Goal: Information Seeking & Learning: Learn about a topic

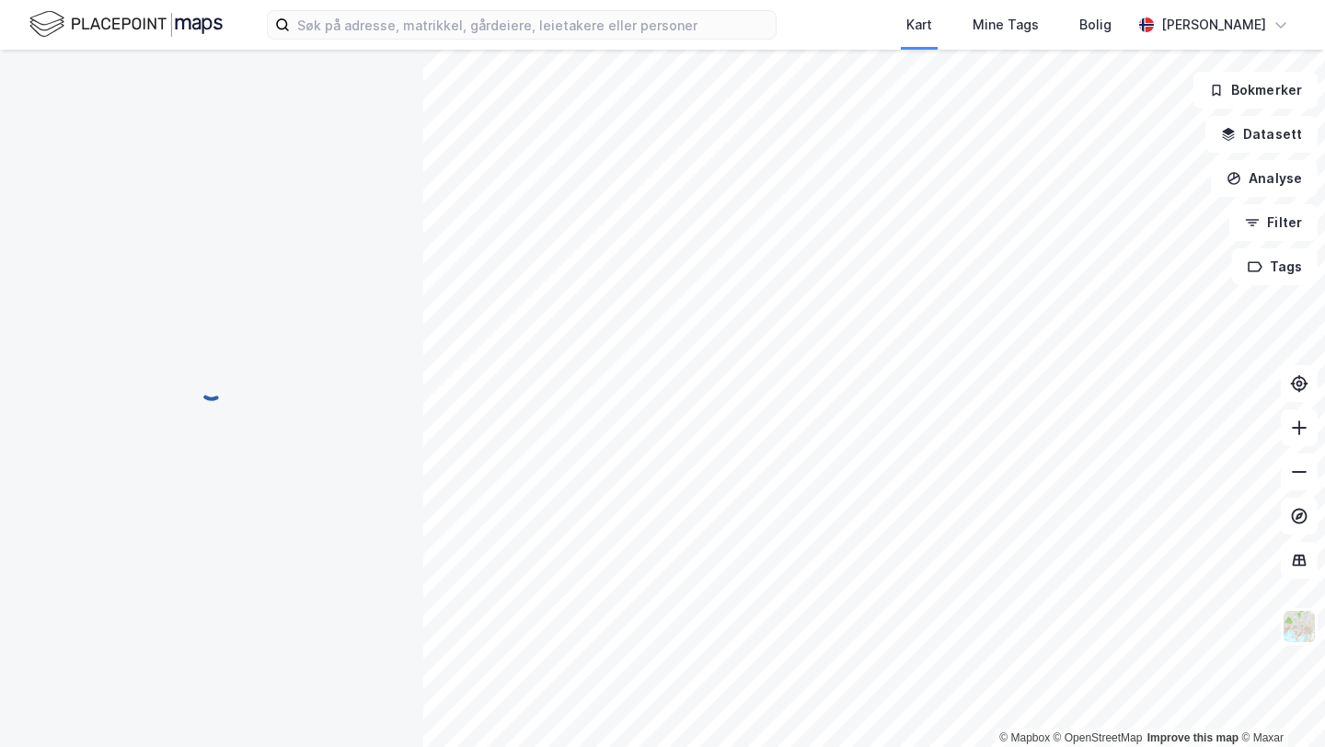
scroll to position [6, 0]
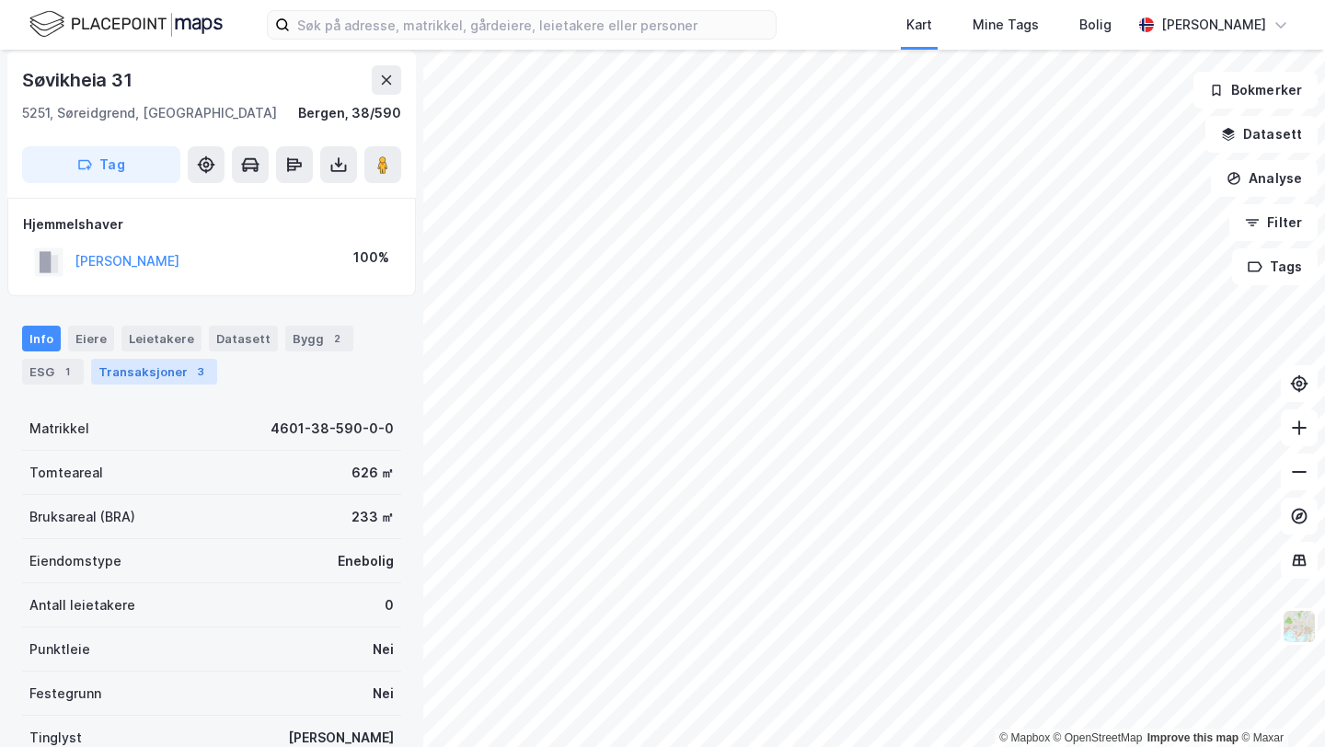
click at [156, 364] on div "Transaksjoner 3" at bounding box center [154, 372] width 126 height 26
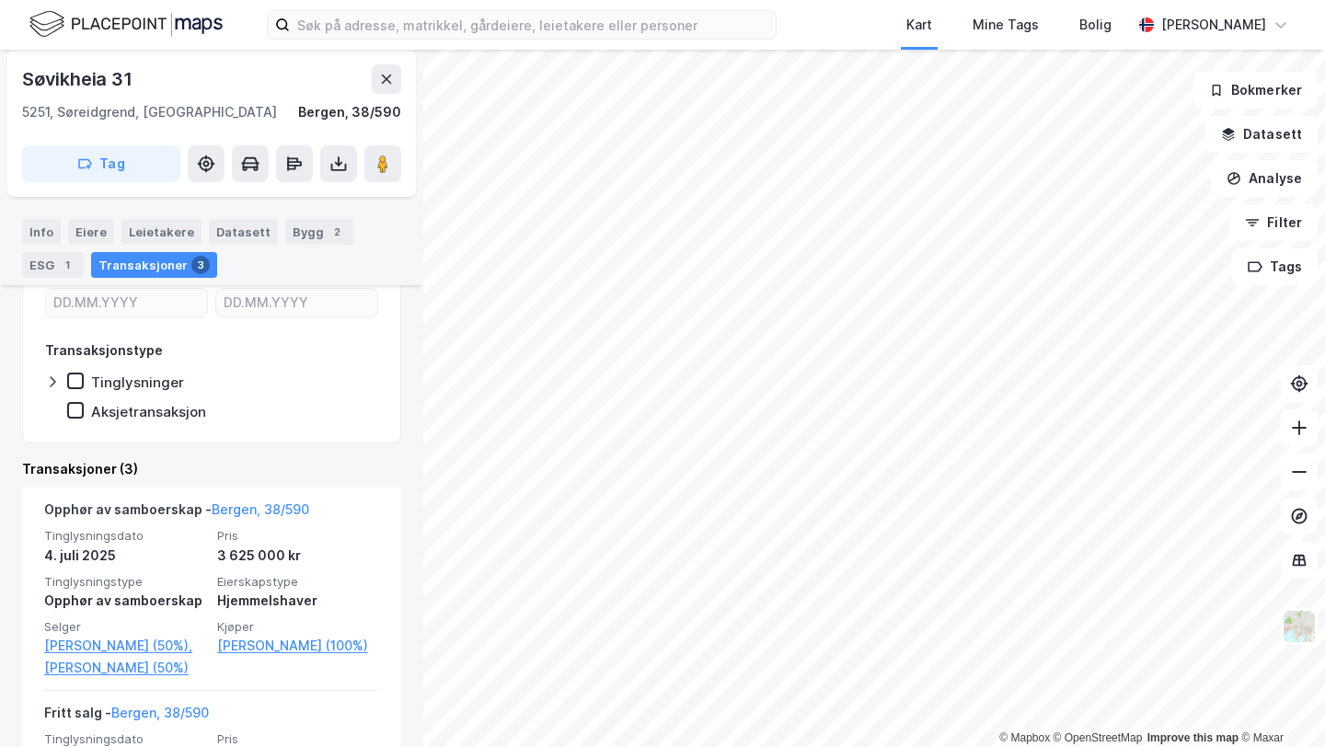
scroll to position [251, 0]
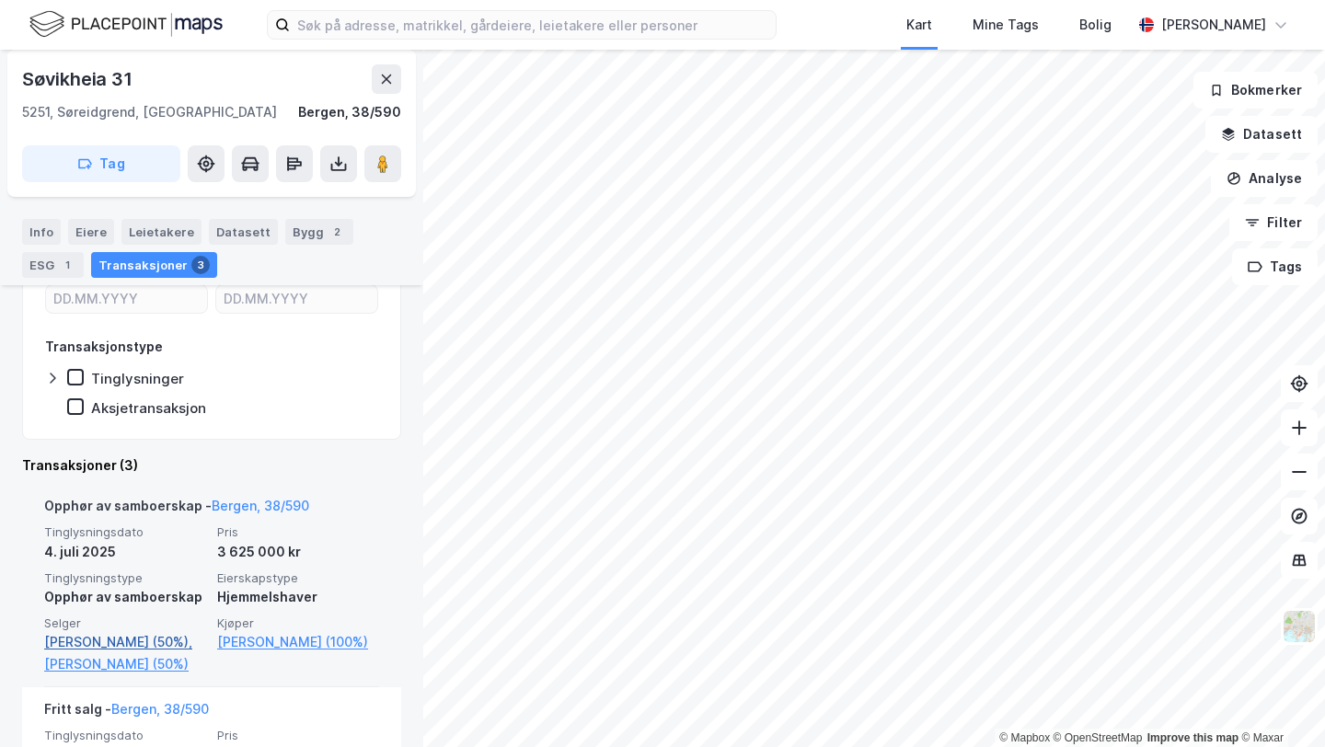
click at [149, 644] on link "[PERSON_NAME] (50%)," at bounding box center [125, 642] width 162 height 22
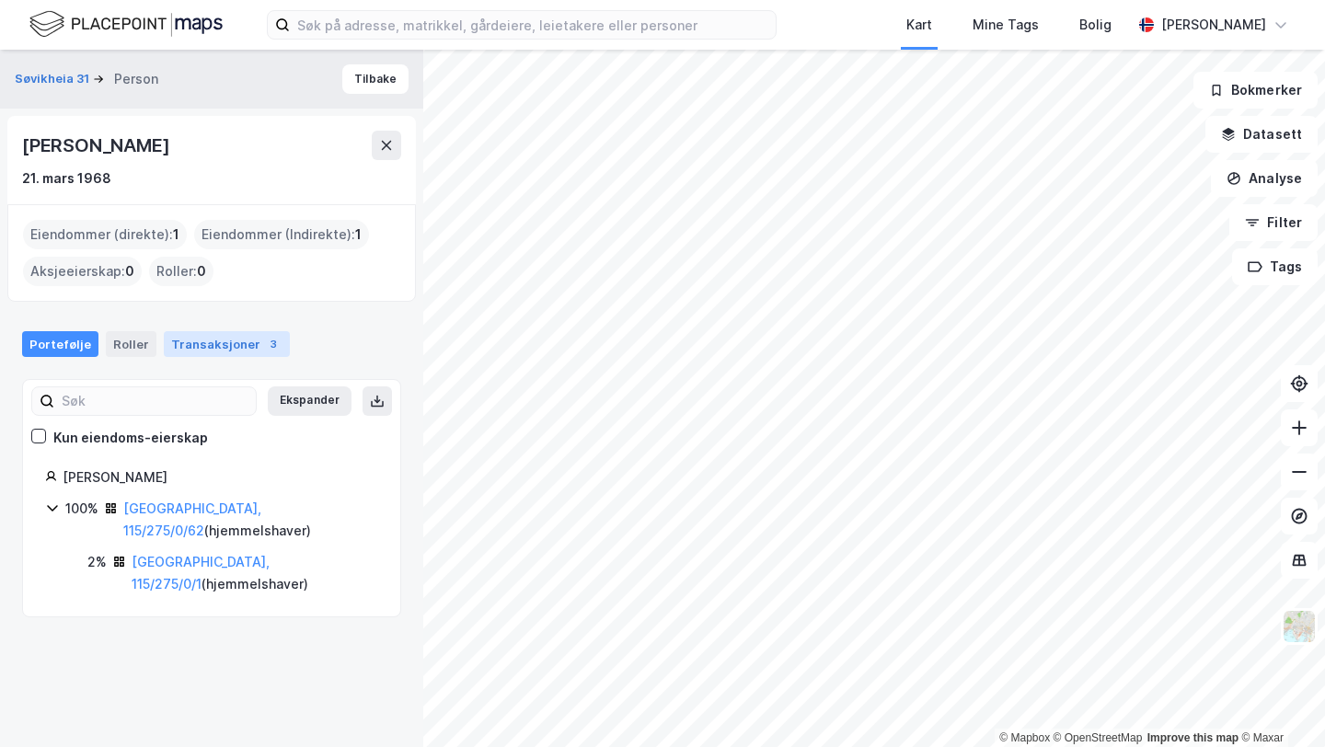
click at [208, 337] on div "Transaksjoner 3" at bounding box center [227, 344] width 126 height 26
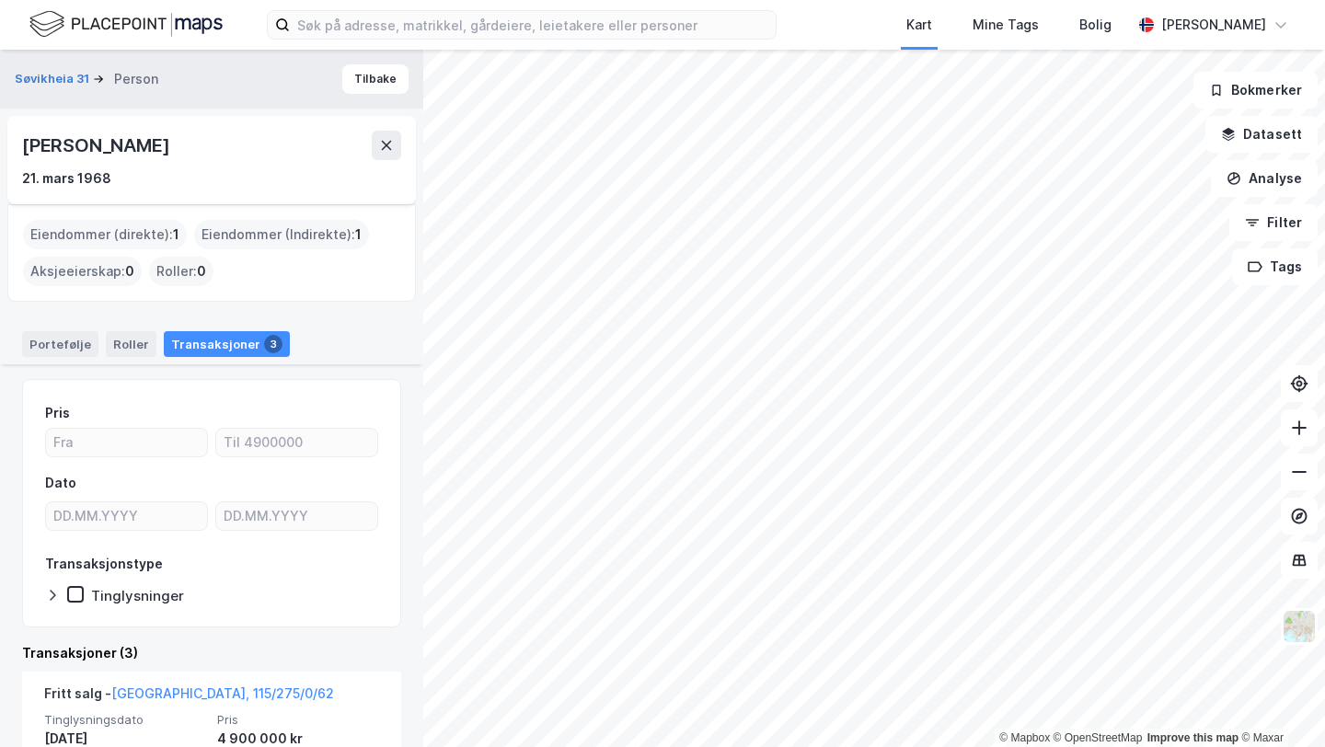
scroll to position [195, 0]
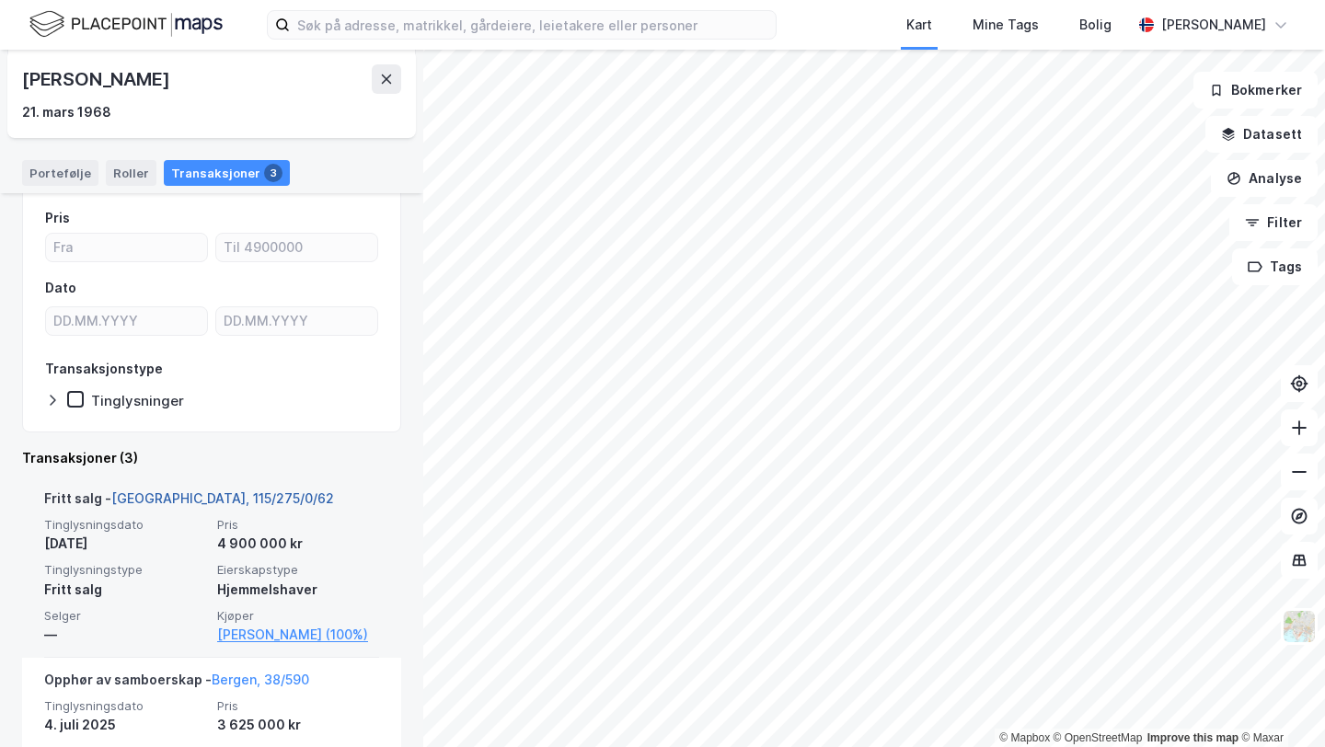
click at [203, 493] on link "[GEOGRAPHIC_DATA], 115/275/0/62" at bounding box center [222, 499] width 223 height 16
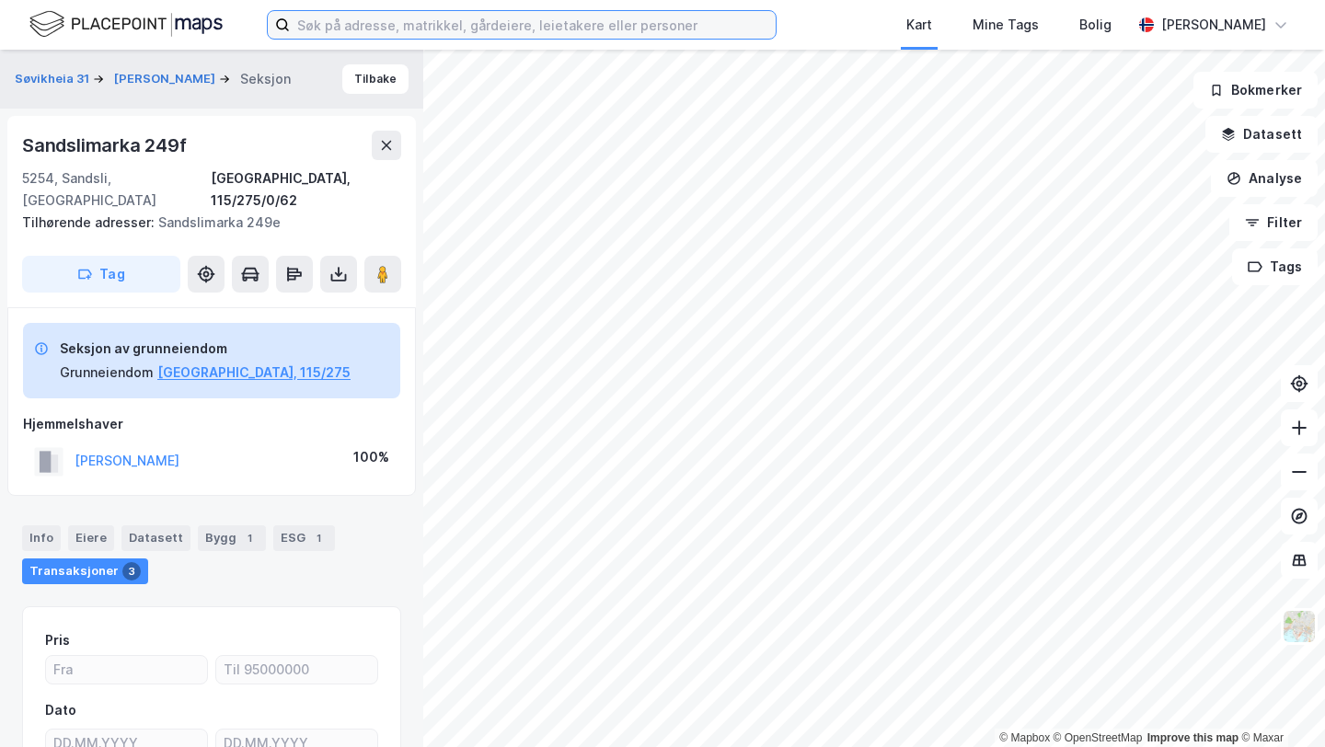
click at [507, 28] on input at bounding box center [533, 25] width 486 height 28
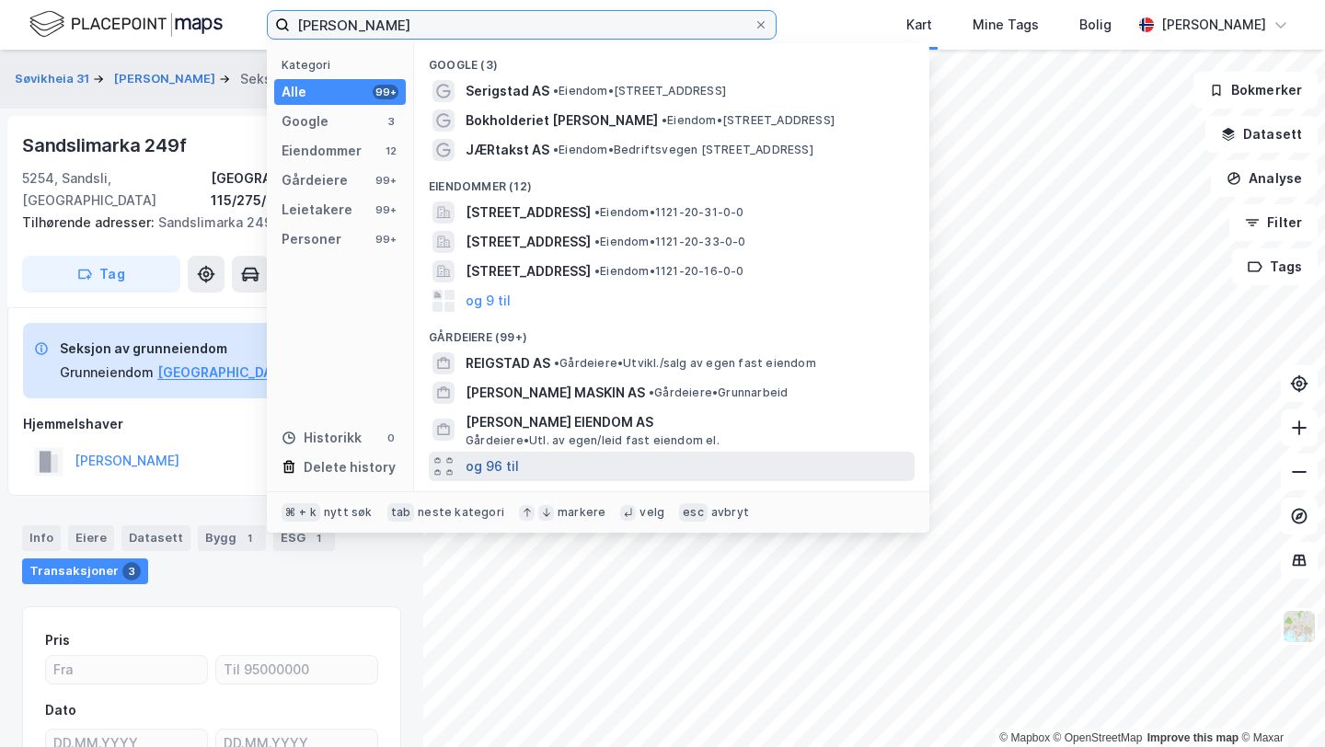
type input "[PERSON_NAME]"
click at [490, 466] on button "og 96 til" at bounding box center [492, 467] width 53 height 22
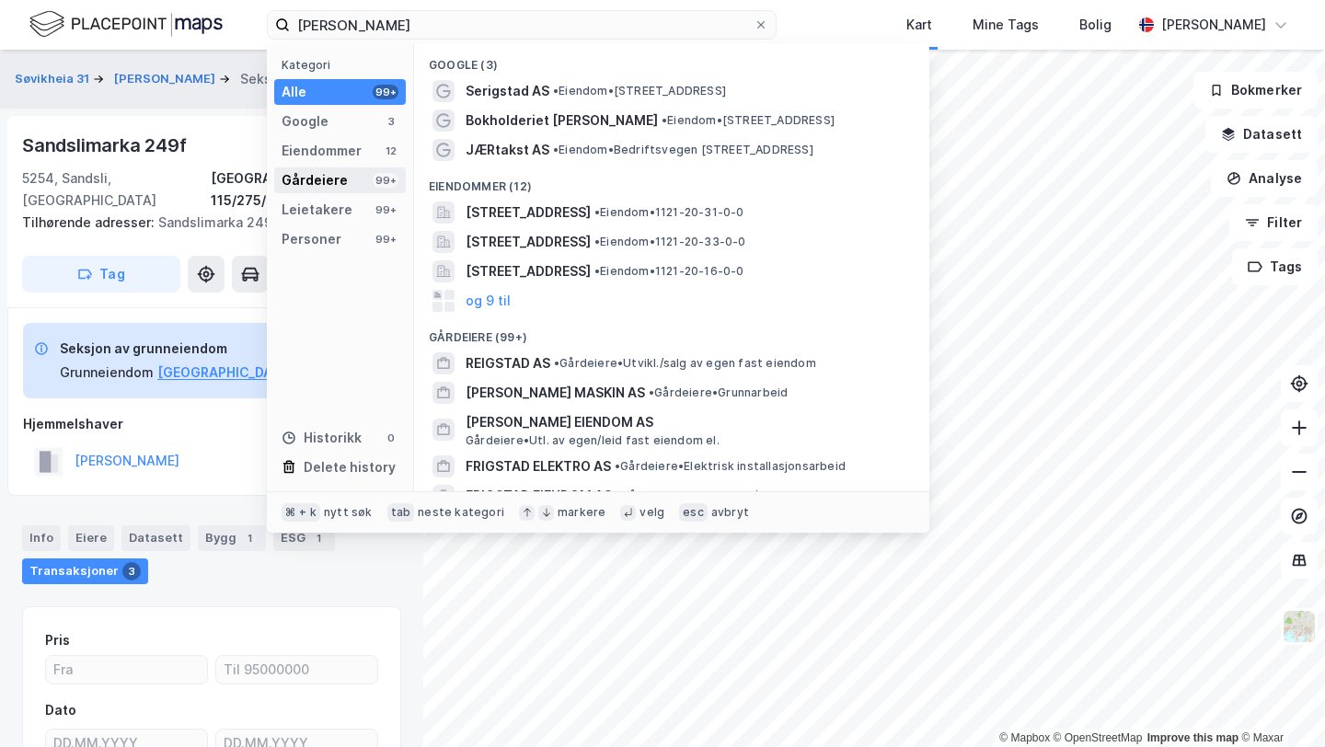
click at [352, 173] on div "Gårdeiere 99+" at bounding box center [340, 181] width 132 height 26
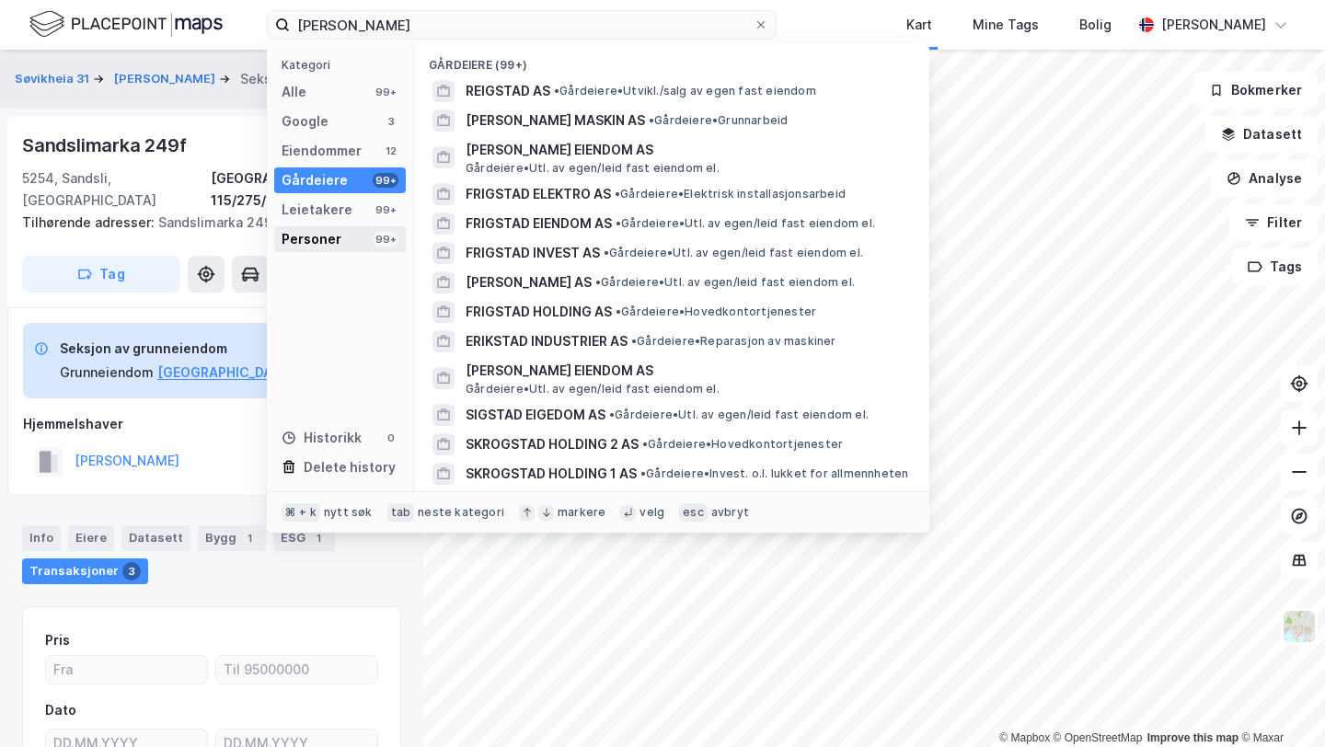
click at [322, 234] on div "Personer" at bounding box center [312, 239] width 60 height 22
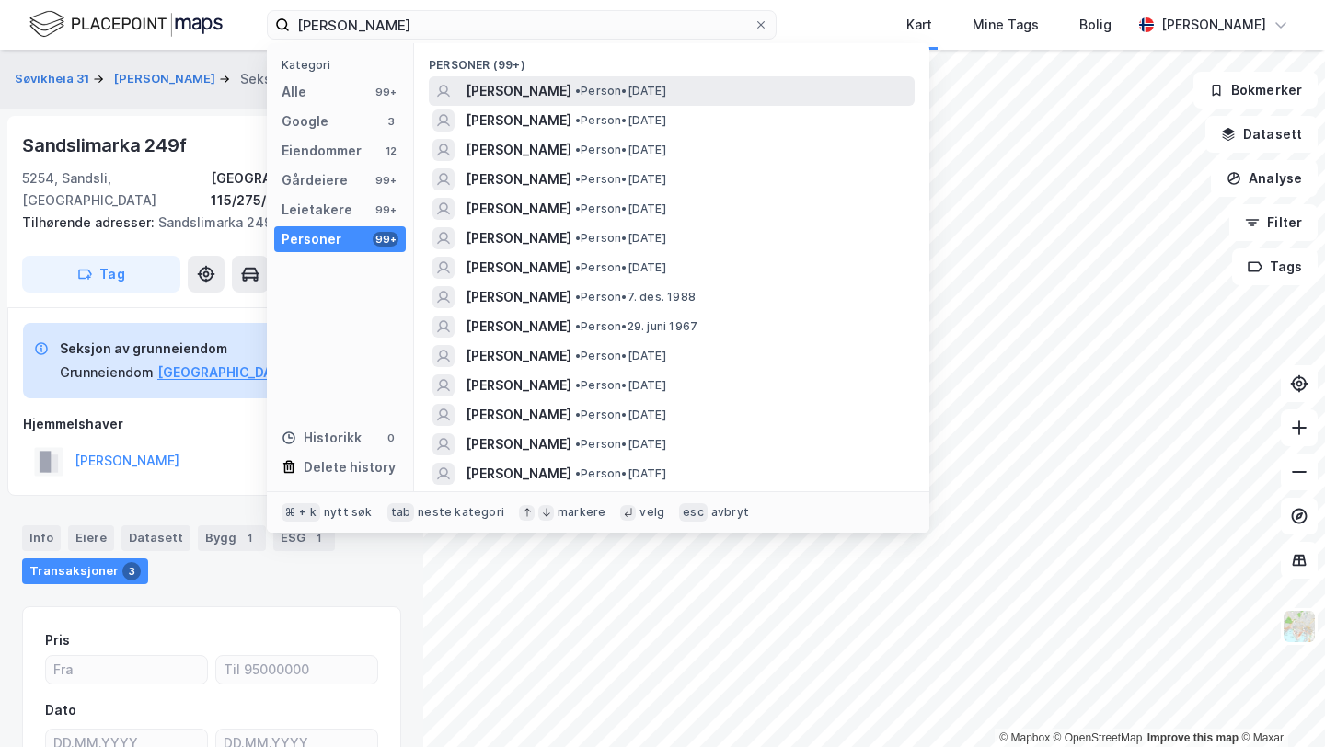
click at [595, 94] on span "• Person • [DATE]" at bounding box center [620, 91] width 91 height 15
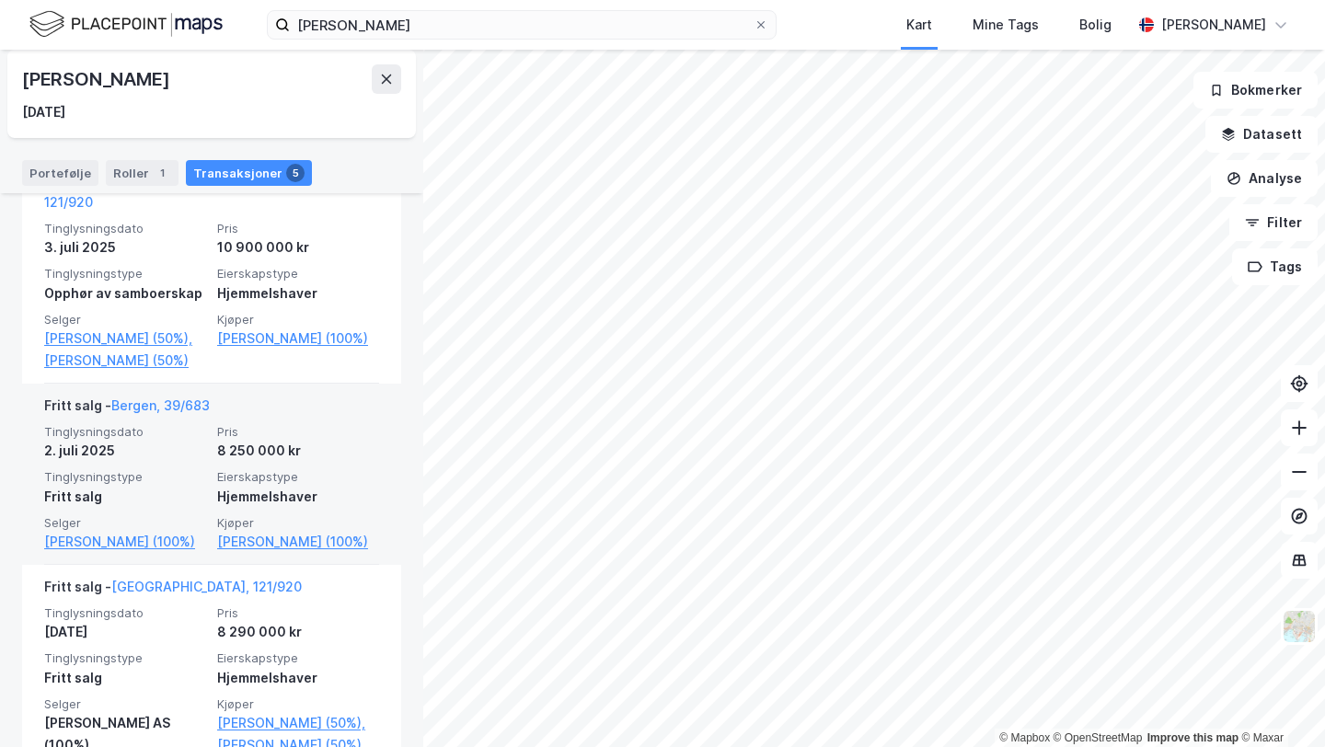
scroll to position [490, 0]
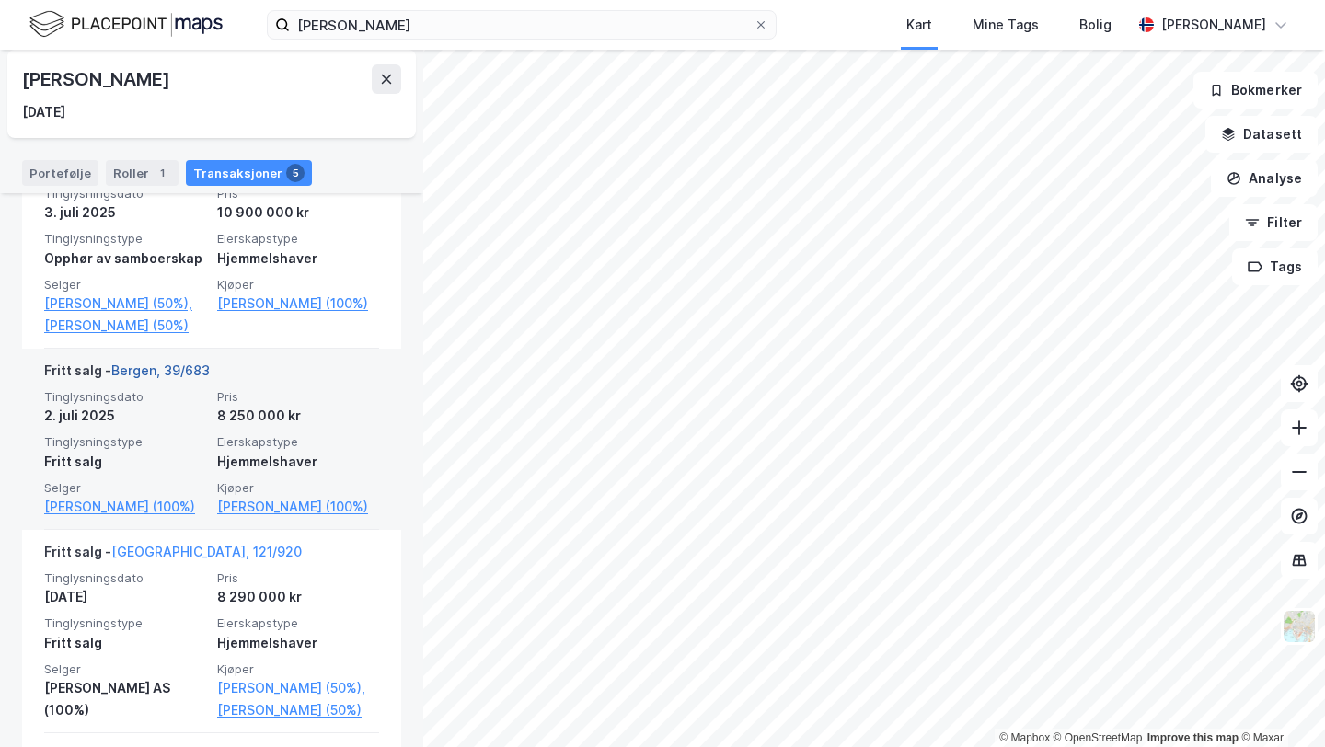
click at [181, 363] on link "Bergen, 39/683" at bounding box center [160, 371] width 98 height 16
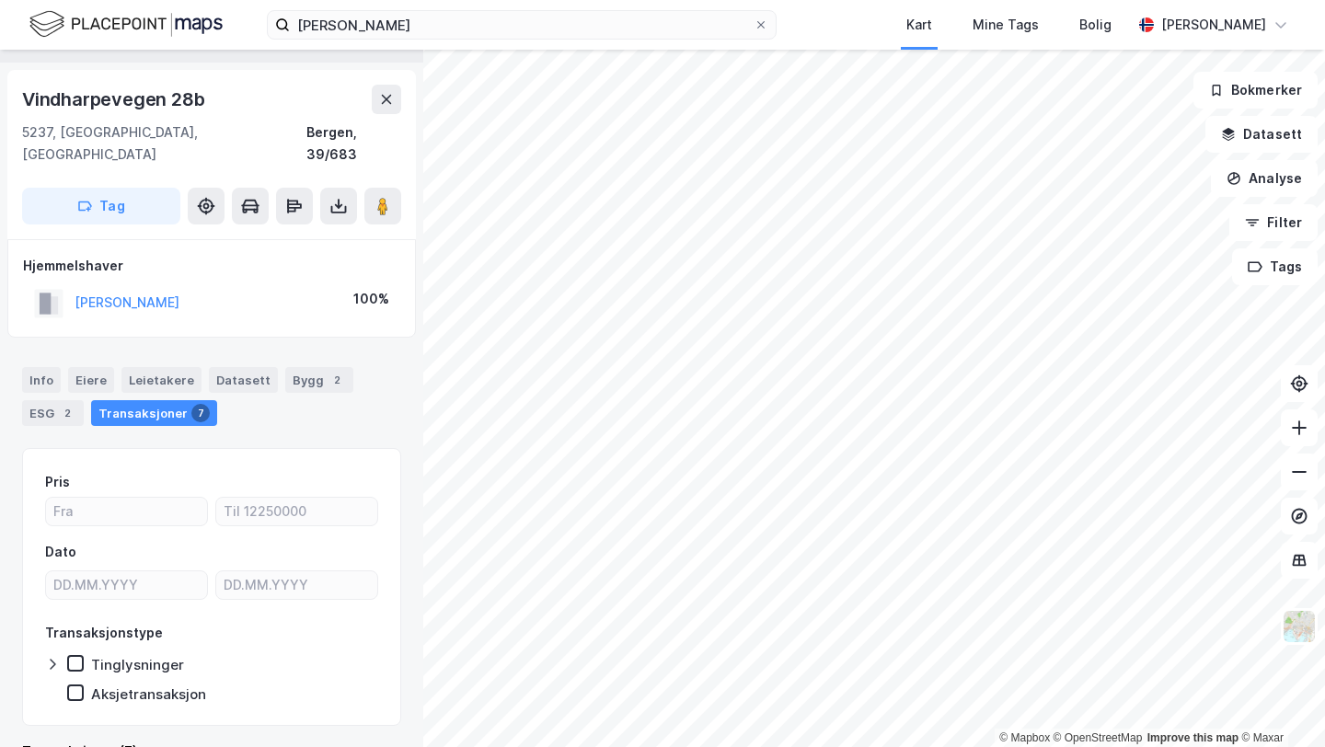
scroll to position [45, 0]
click at [0, 0] on button "[PERSON_NAME]" at bounding box center [0, 0] width 0 height 0
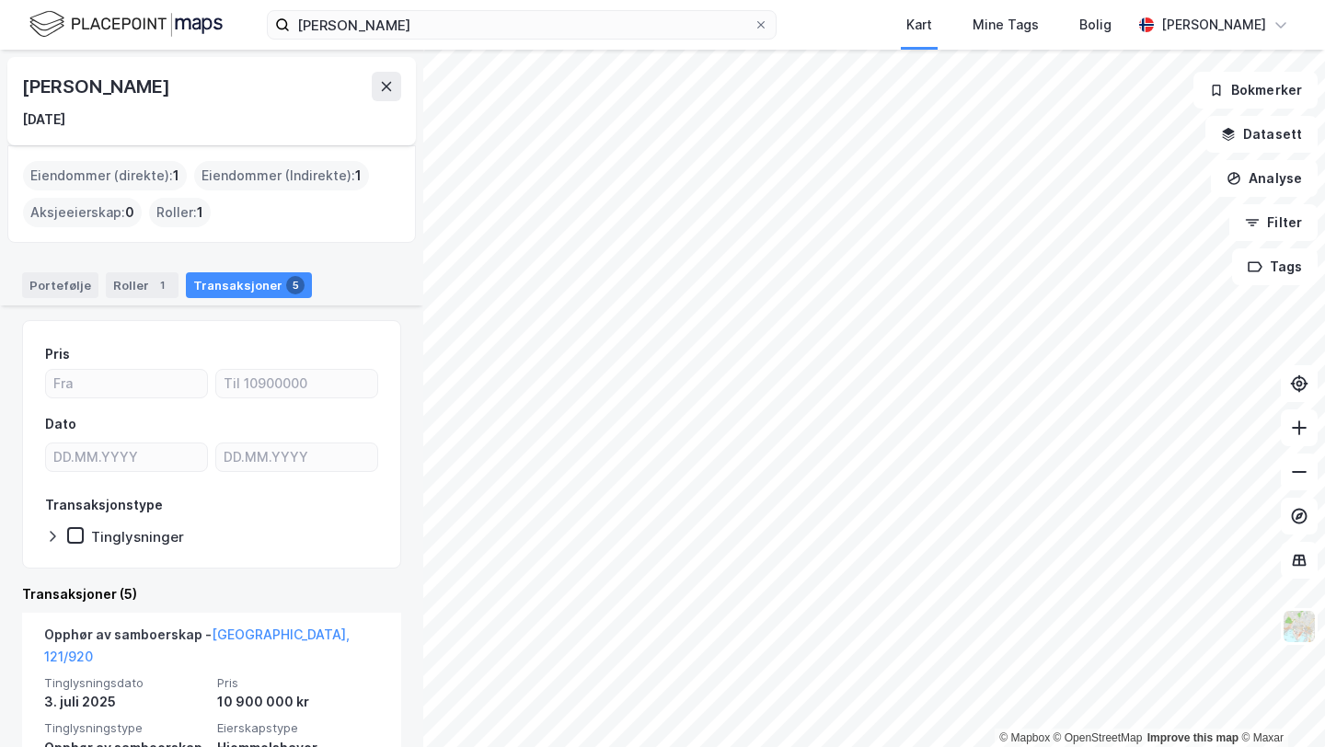
scroll to position [342, 0]
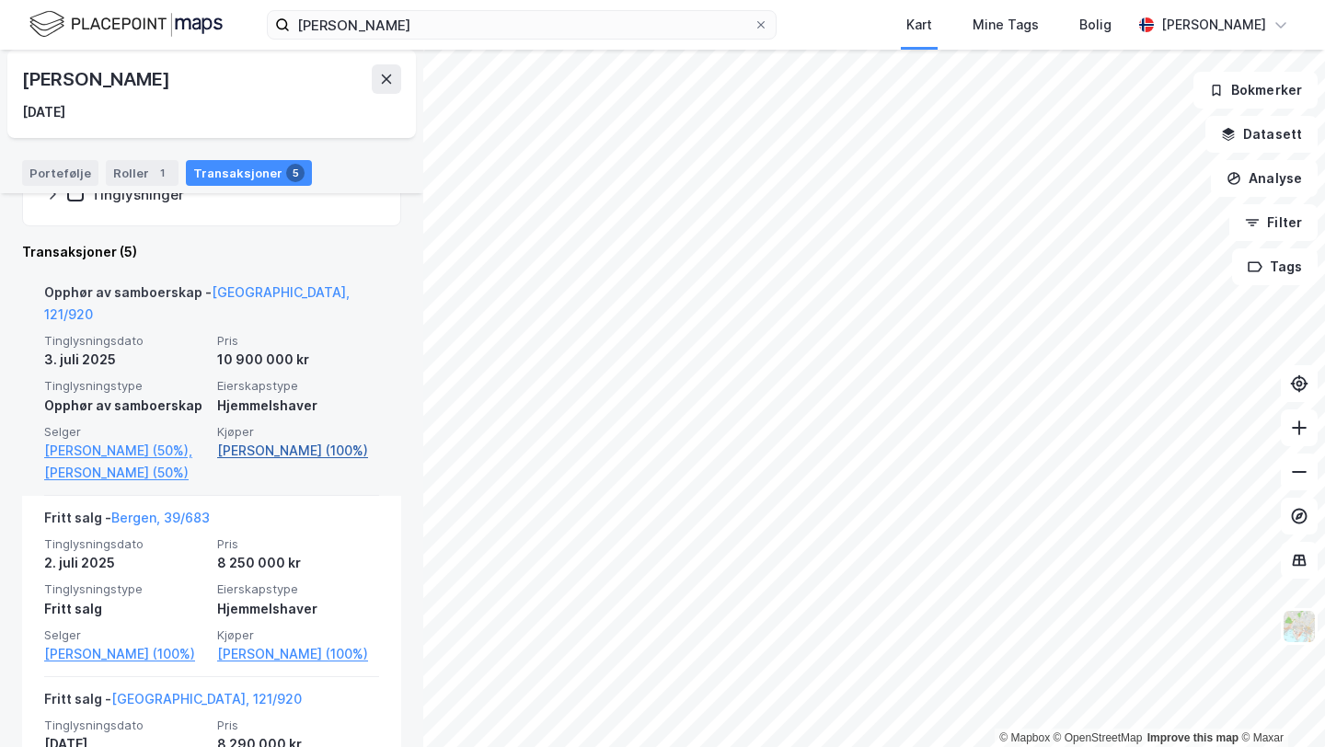
click at [333, 440] on link "[PERSON_NAME] (100%)" at bounding box center [298, 451] width 162 height 22
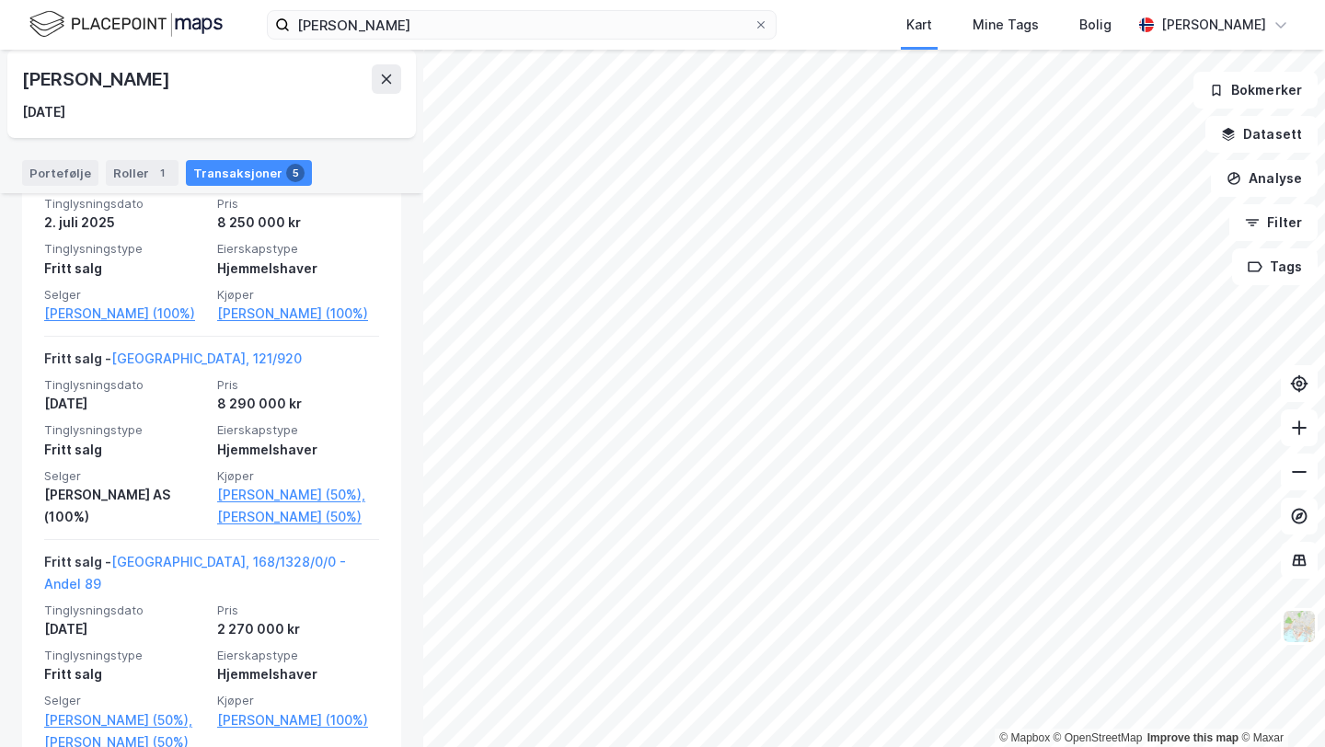
scroll to position [687, 0]
